Goal: Transaction & Acquisition: Purchase product/service

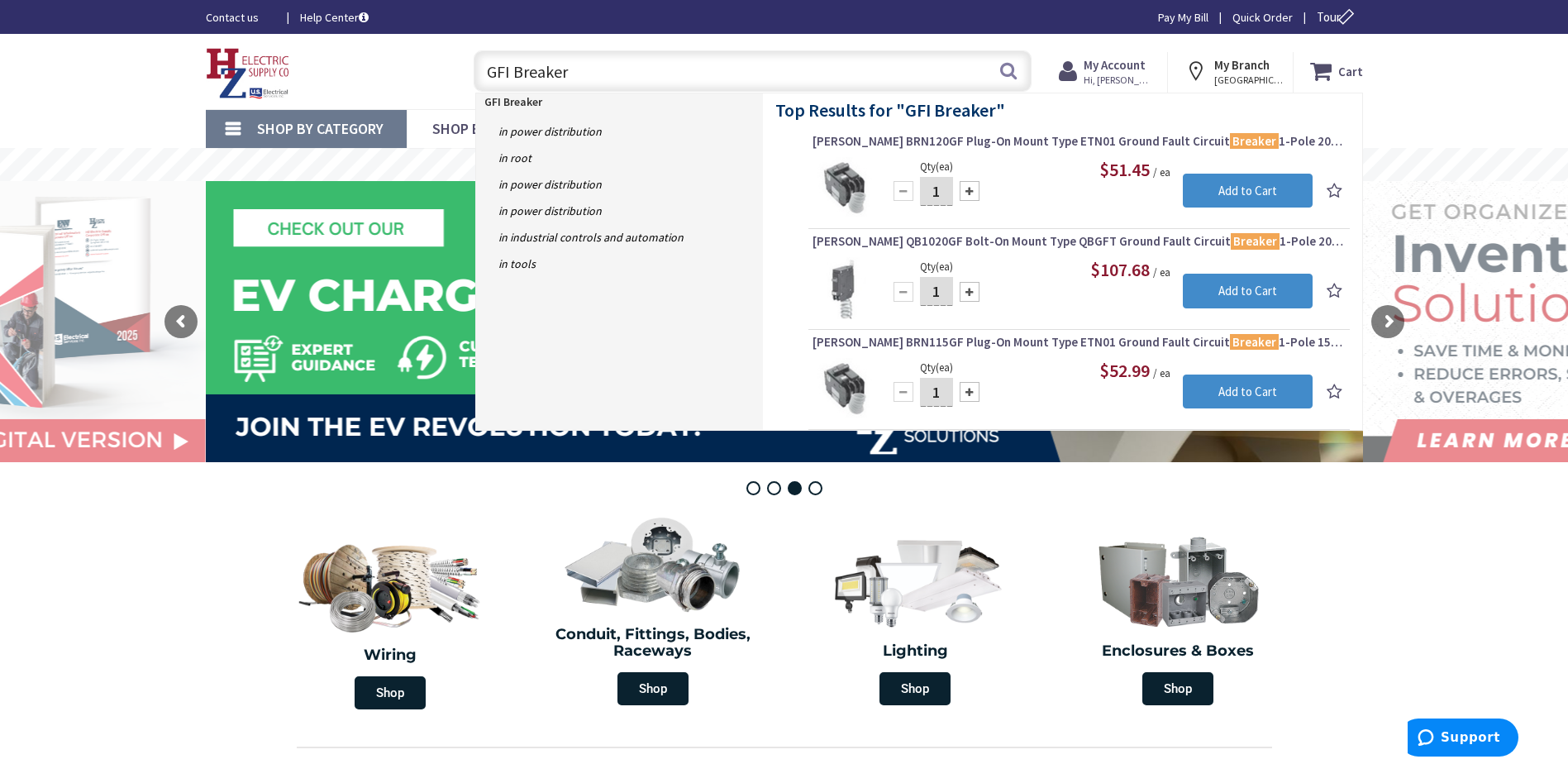
drag, startPoint x: 601, startPoint y: 78, endPoint x: 362, endPoint y: 79, distance: 239.0
click at [362, 79] on div "Toggle Nav GFI Breaker GFI Breaker Search Cart My Cart Close" at bounding box center [784, 71] width 1182 height 55
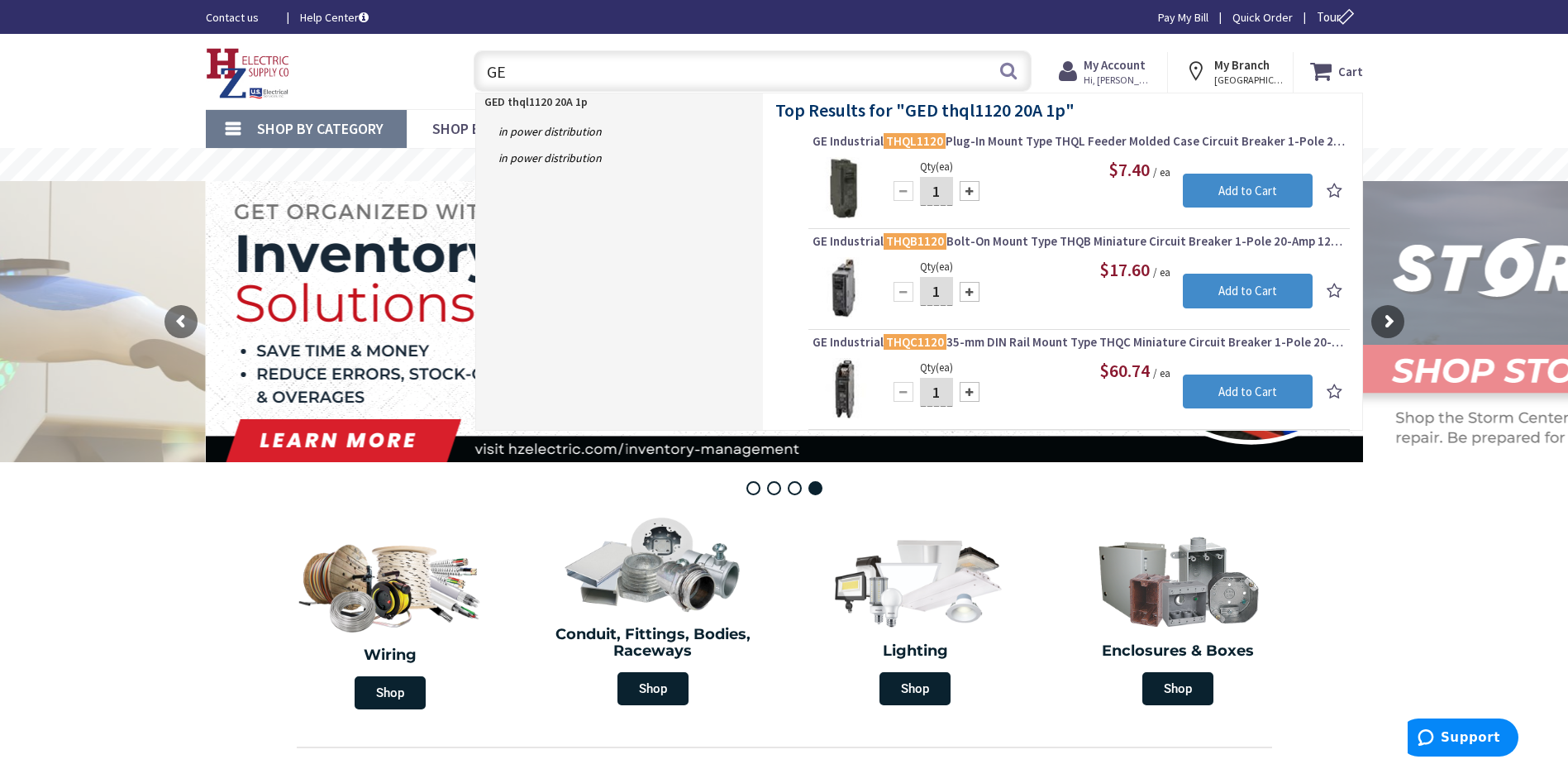
type input "G"
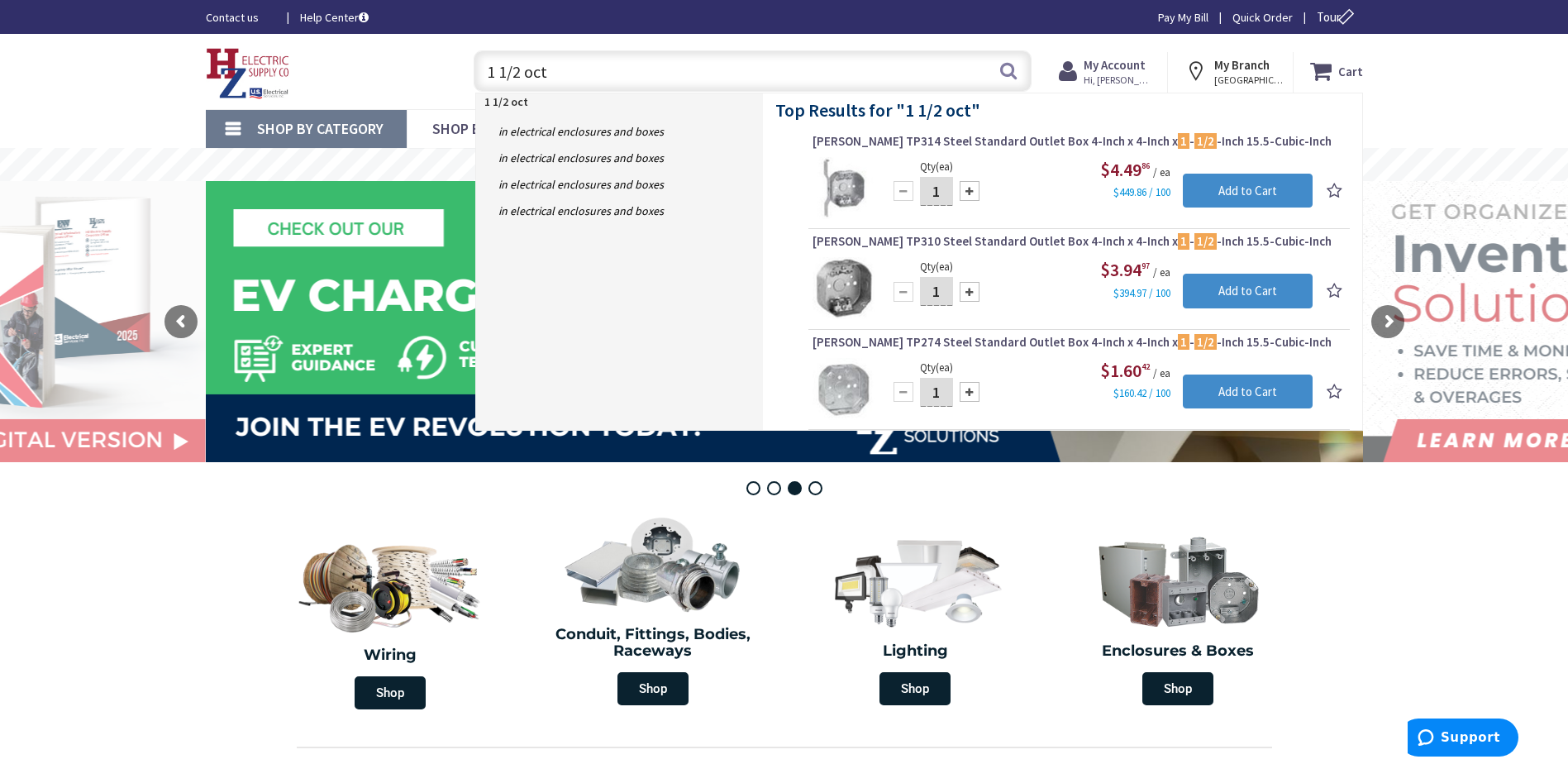
drag, startPoint x: 567, startPoint y: 74, endPoint x: 361, endPoint y: 94, distance: 207.0
click at [368, 87] on div "Toggle Nav 1 1/2 oct 1 1/2 oct Search Cart My Cart Close You have no items in y…" at bounding box center [784, 71] width 1182 height 55
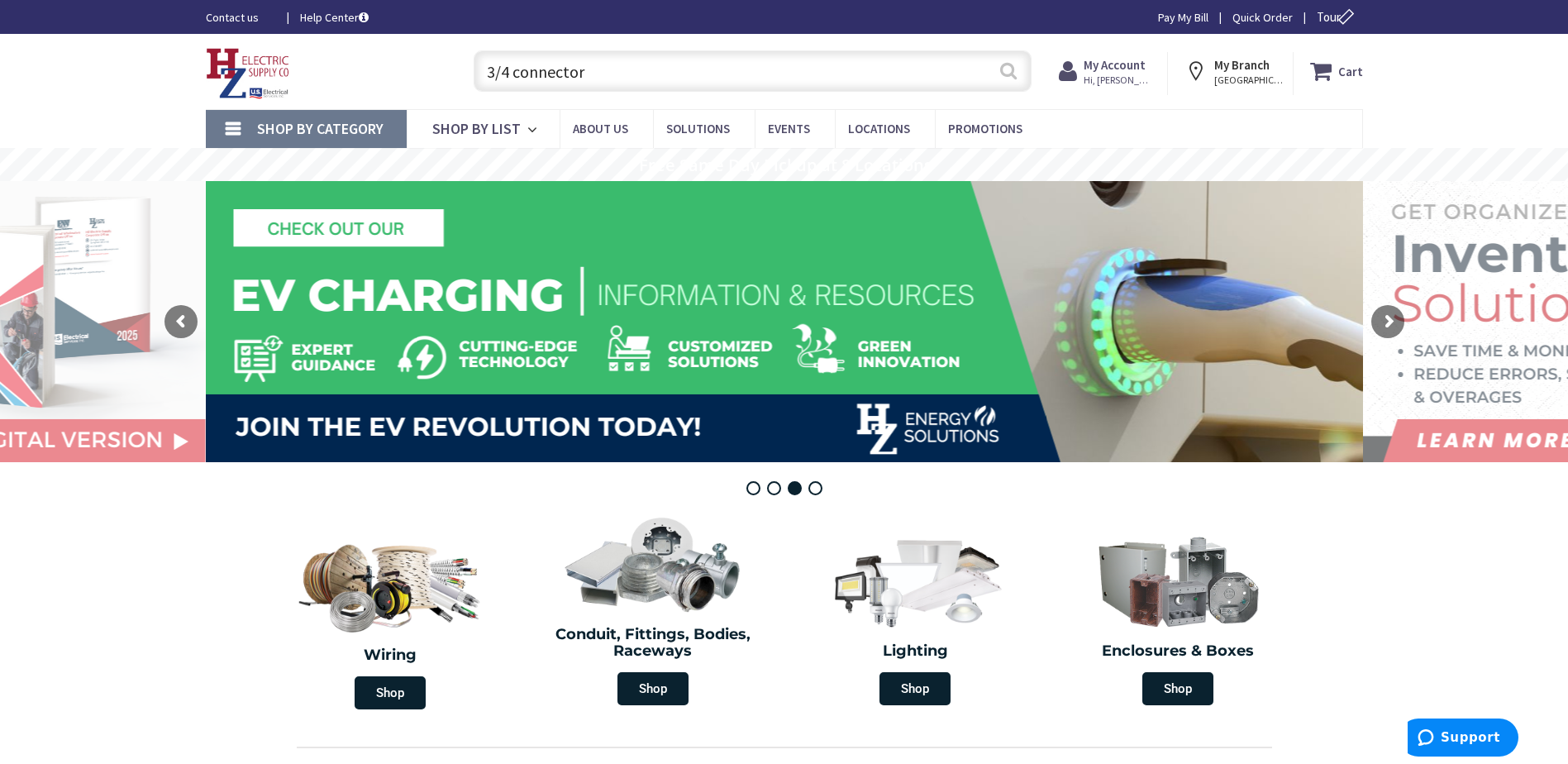
type input "3/4 connector"
click at [1003, 80] on button "Search" at bounding box center [1008, 71] width 21 height 37
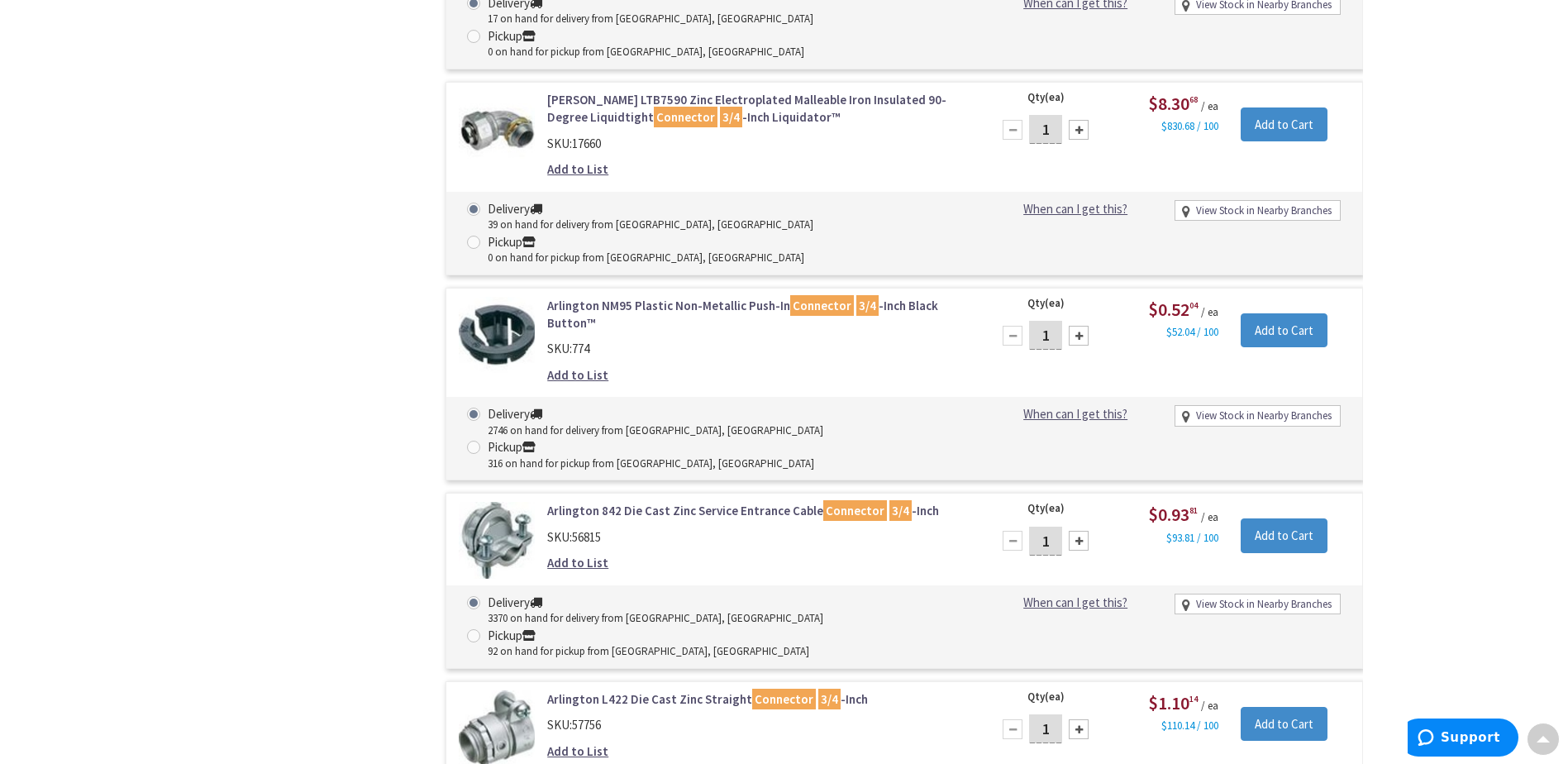
scroll to position [1905, 0]
